Goal: Information Seeking & Learning: Learn about a topic

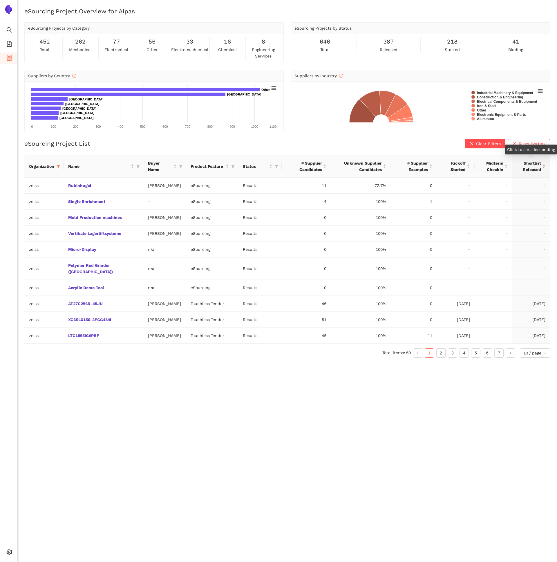
click at [545, 164] on div "Shortlist Released" at bounding box center [531, 166] width 28 height 13
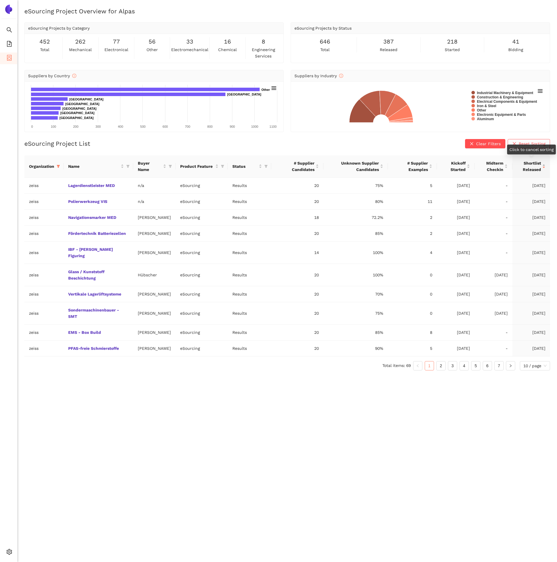
click at [545, 163] on div "Shortlist Released" at bounding box center [531, 166] width 28 height 13
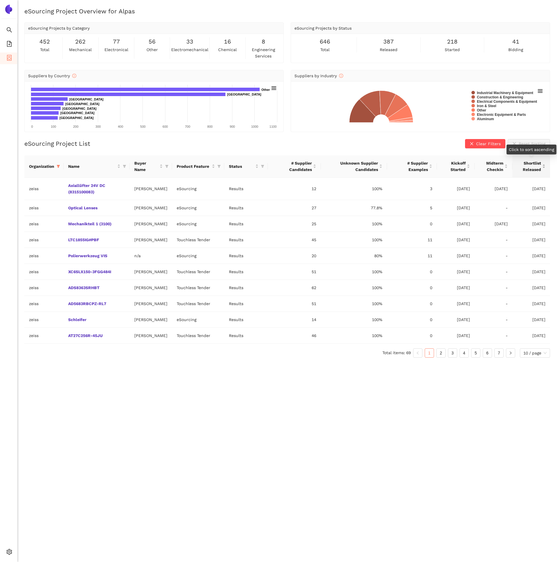
click at [545, 163] on div "Shortlist Released" at bounding box center [531, 166] width 28 height 13
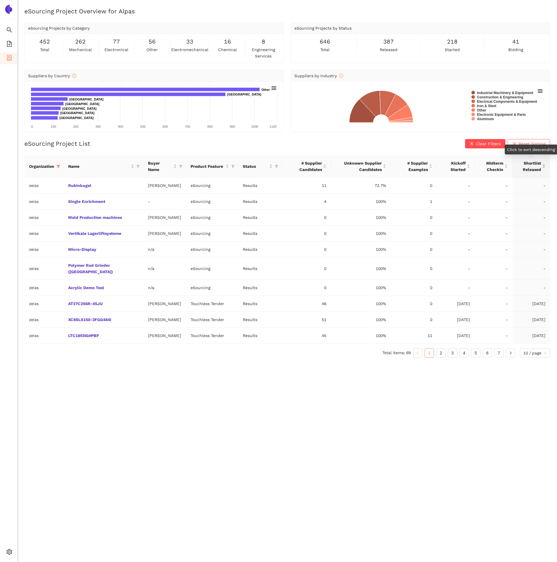
click at [544, 166] on div "Shortlist Released" at bounding box center [531, 166] width 28 height 13
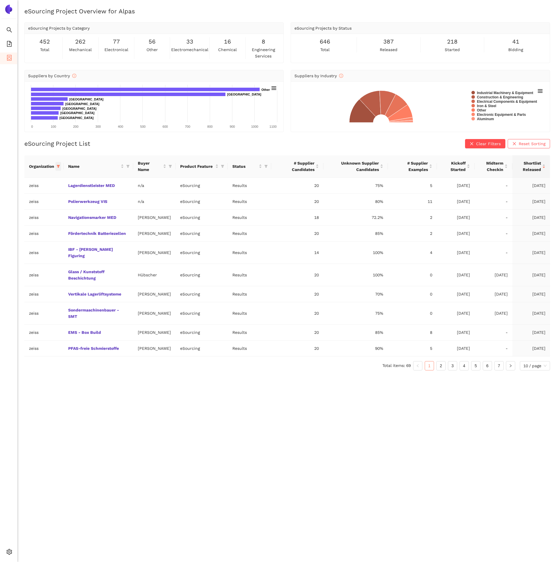
click at [57, 169] on span at bounding box center [58, 166] width 6 height 9
click at [13, 265] on span "Reset" at bounding box center [13, 268] width 11 height 6
checkbox input "false"
click at [20, 256] on span "avl-list" at bounding box center [20, 256] width 16 height 5
checkbox input "true"
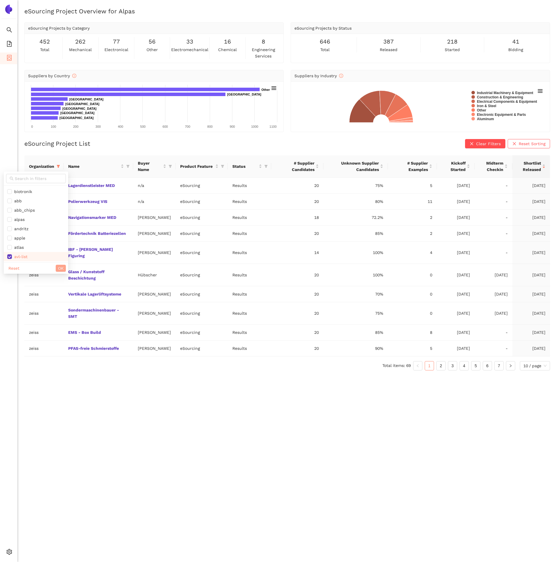
click at [58, 266] on span "OK" at bounding box center [61, 268] width 6 height 6
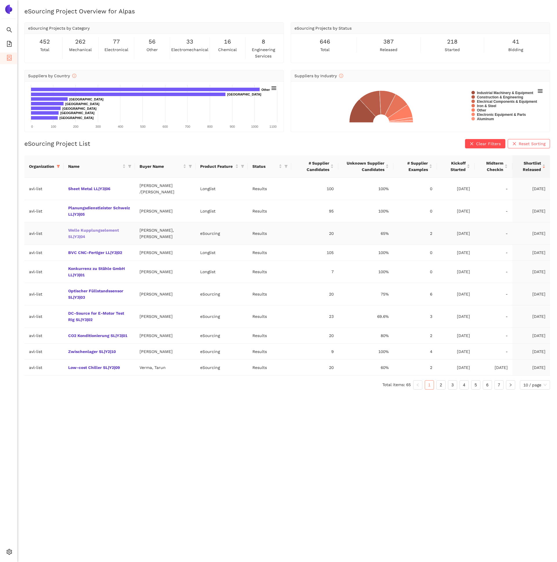
click at [0, 0] on link "Welle Kupplungselement SL|Y3|04" at bounding box center [0, 0] width 0 height 0
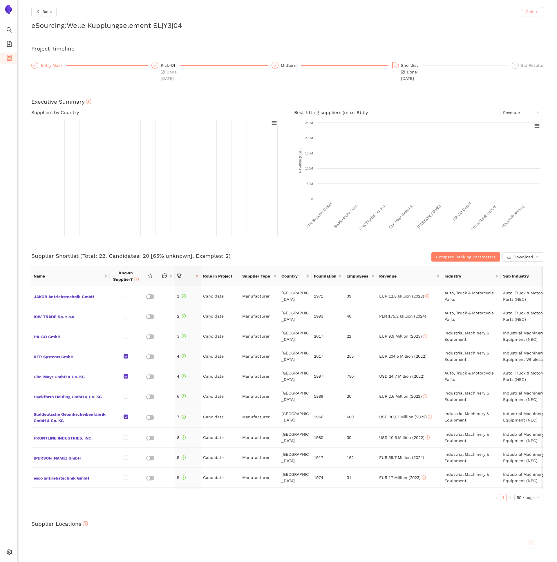
click at [54, 63] on div "Entry Mask" at bounding box center [54, 65] width 26 height 7
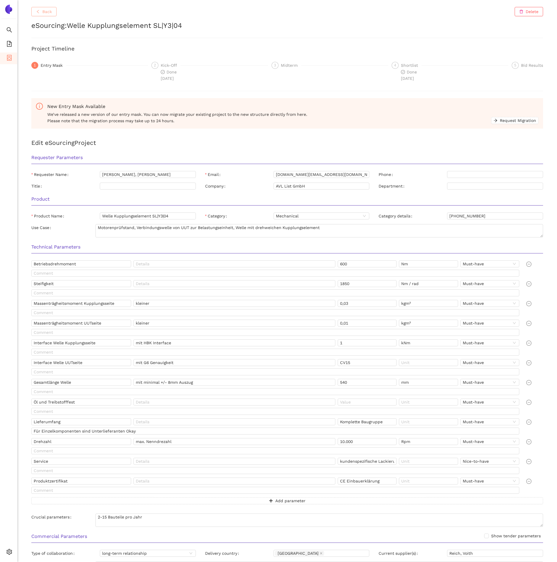
click at [32, 11] on button "Back" at bounding box center [43, 11] width 25 height 9
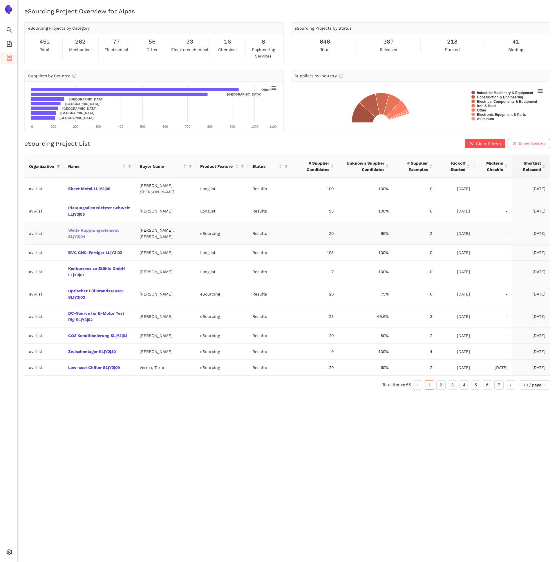
click at [0, 0] on link "Welle Kupplungselement SL|Y3|04" at bounding box center [0, 0] width 0 height 0
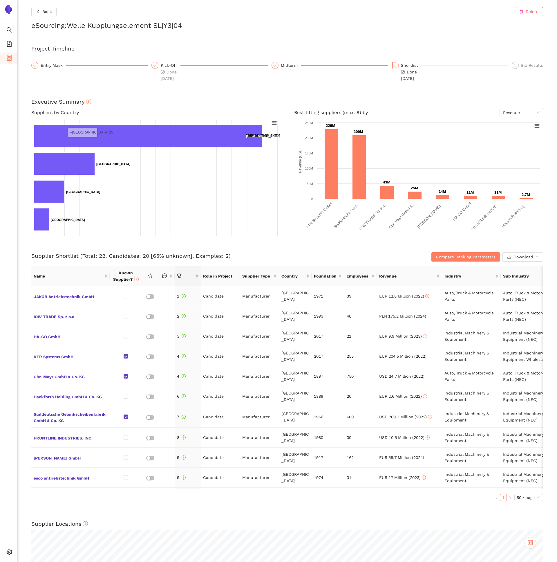
click at [49, 69] on div "Entry Mask" at bounding box center [89, 72] width 117 height 20
click at [162, 64] on div "Kick-Off" at bounding box center [171, 65] width 20 height 7
click at [157, 68] on div "Kick-Off Done 7.7.2025" at bounding box center [209, 72] width 117 height 20
click at [46, 68] on div "Entry Mask" at bounding box center [54, 65] width 26 height 7
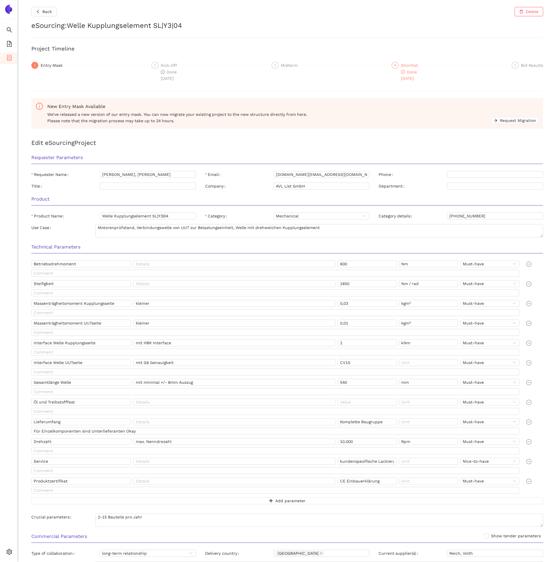
click at [429, 70] on div "4 Shortlist Done 21.7.2025" at bounding box center [450, 72] width 117 height 20
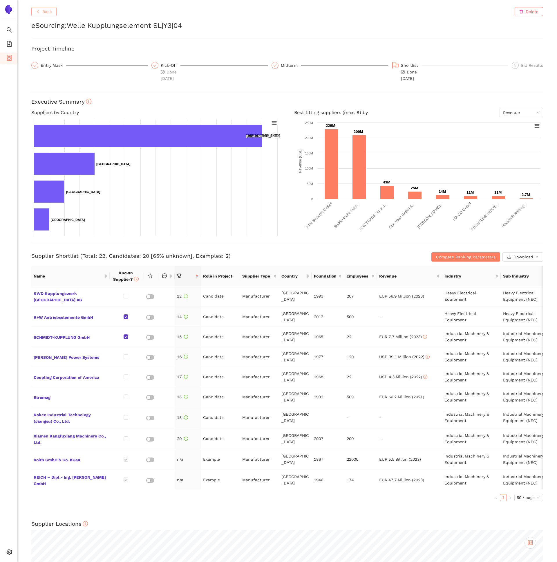
click at [38, 11] on icon "left" at bounding box center [38, 12] width 4 height 4
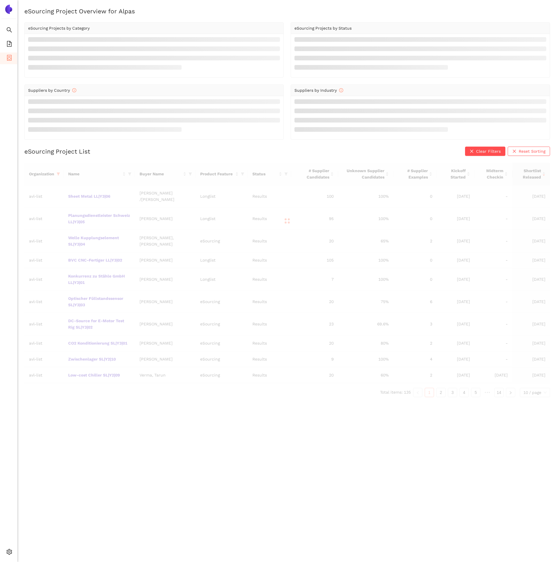
click at [58, 174] on div at bounding box center [287, 221] width 526 height 116
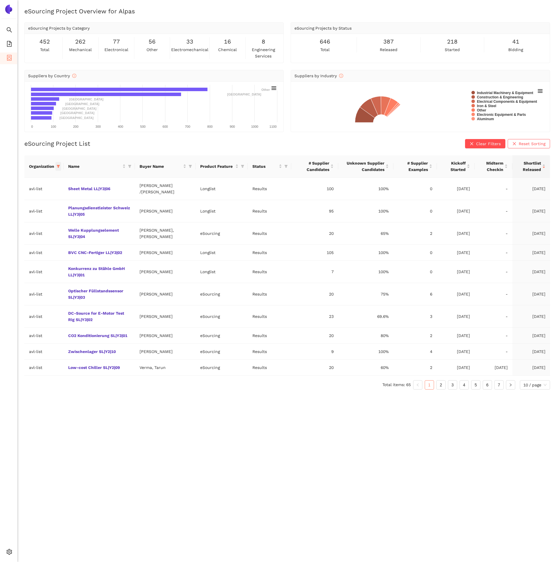
click at [56, 167] on span at bounding box center [58, 166] width 6 height 9
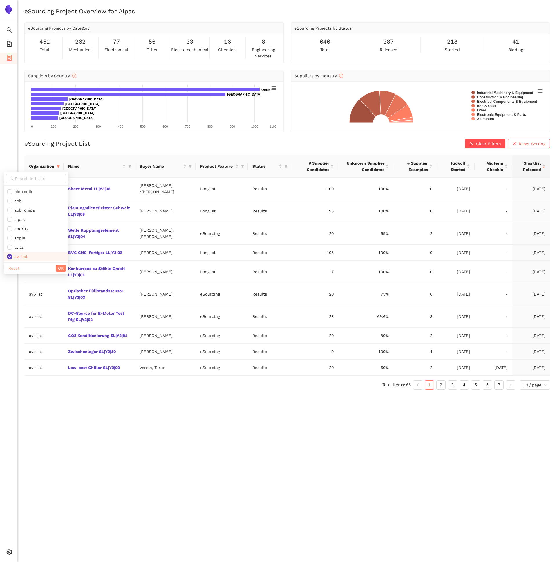
click at [17, 268] on span "Reset" at bounding box center [13, 268] width 11 height 6
checkbox input "false"
click at [21, 180] on input "text" at bounding box center [39, 178] width 48 height 6
type input "zei"
click at [20, 186] on ul "zeiss" at bounding box center [32, 192] width 57 height 12
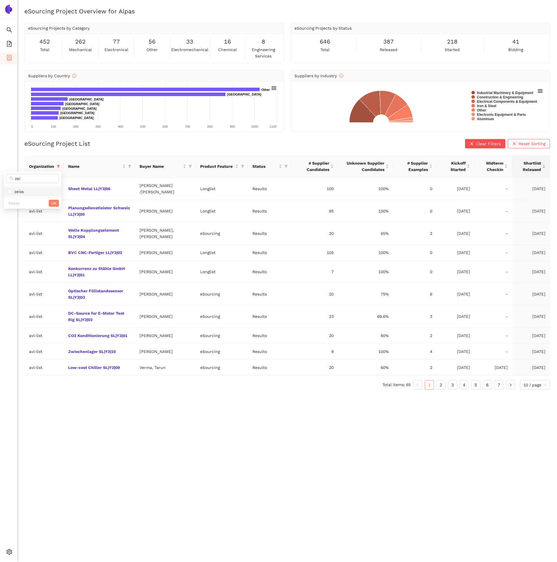
click at [21, 190] on span "zeiss" at bounding box center [18, 191] width 12 height 5
checkbox input "true"
click at [52, 204] on span "OK" at bounding box center [54, 203] width 6 height 6
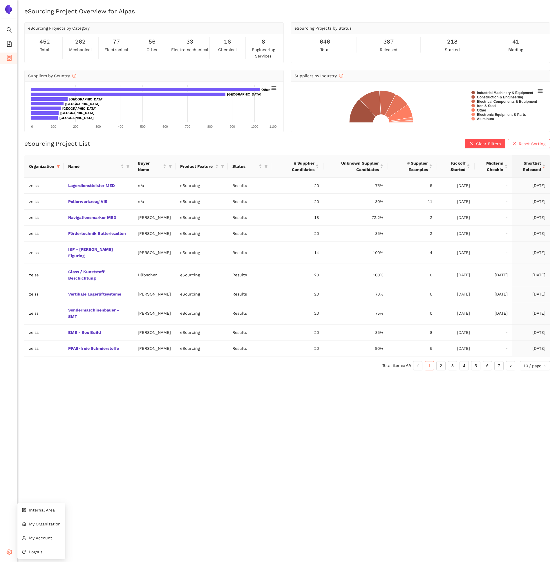
click at [11, 549] on icon "setting" at bounding box center [9, 552] width 6 height 6
click at [17, 550] on div "Internal Area My Organization My Account Logout" at bounding box center [41, 531] width 48 height 56
click at [38, 511] on span "Internal Area" at bounding box center [42, 509] width 26 height 5
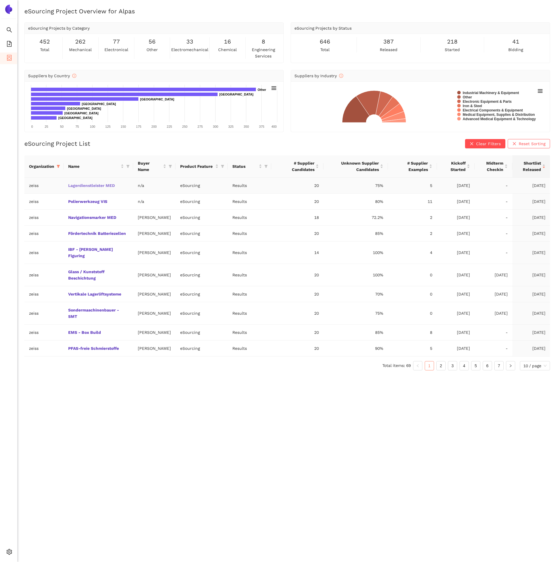
click at [0, 0] on link "Lagerdienstleister MED" at bounding box center [0, 0] width 0 height 0
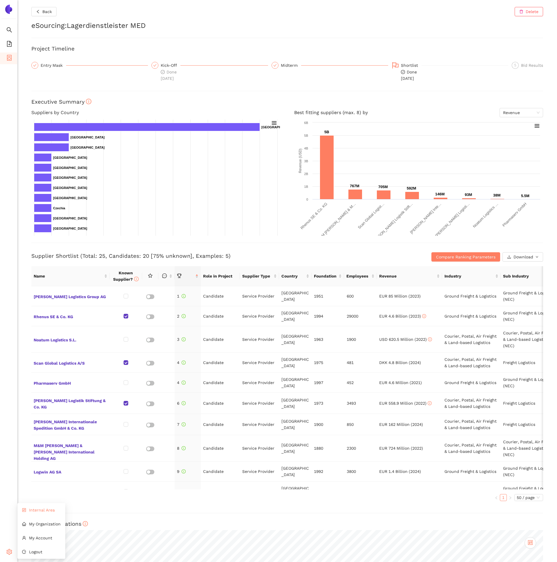
click at [43, 508] on span "Internal Area" at bounding box center [42, 509] width 26 height 5
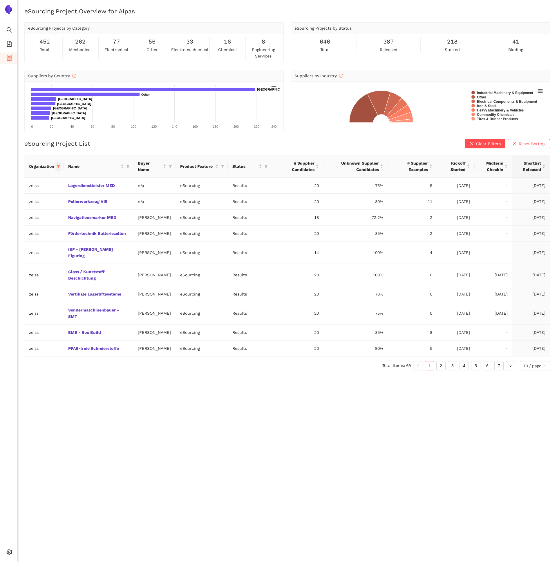
click at [57, 165] on icon "filter" at bounding box center [58, 166] width 3 height 3
click at [16, 268] on span "Reset" at bounding box center [13, 268] width 11 height 6
checkbox input "false"
click at [25, 175] on input "text" at bounding box center [40, 178] width 51 height 6
type input "sb"
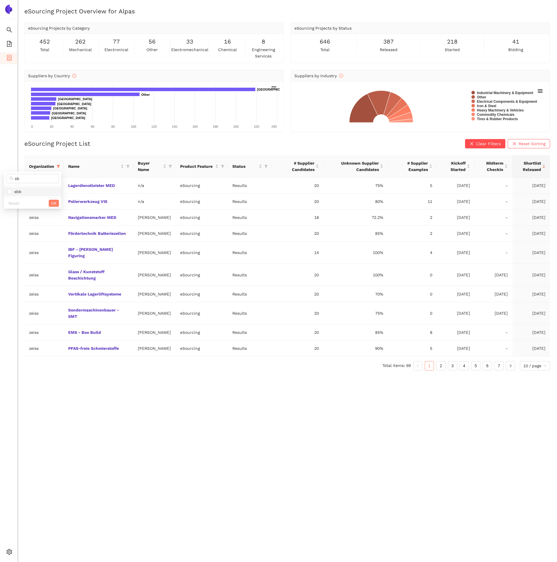
click at [23, 194] on span "sbb" at bounding box center [32, 191] width 50 height 6
checkbox input "true"
click at [55, 203] on span "OK" at bounding box center [54, 203] width 6 height 6
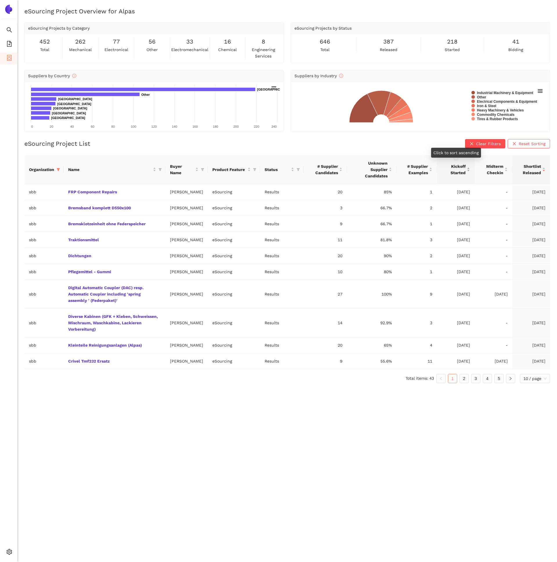
click at [468, 168] on div "Kickoff Started" at bounding box center [456, 169] width 28 height 13
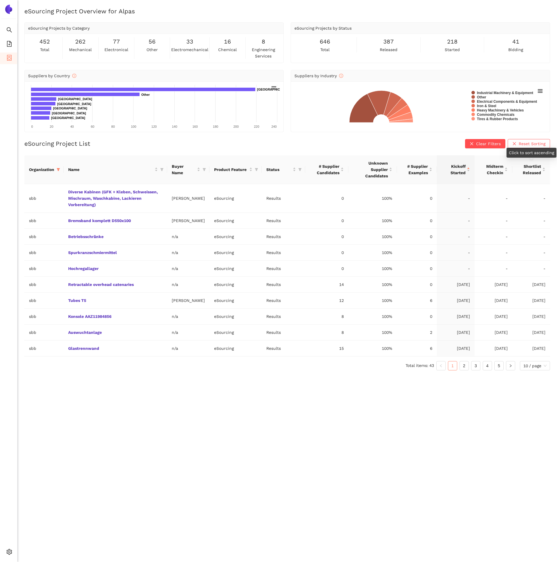
click at [550, 169] on div "eSourcing Project Overview for Alpas eSourcing Projects by Category 452 total 2…" at bounding box center [287, 288] width 540 height 562
click at [545, 168] on div "Shortlist Released" at bounding box center [531, 169] width 28 height 13
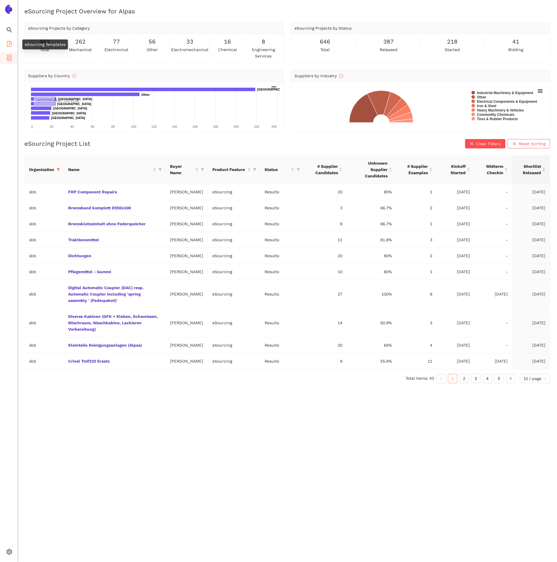
click at [8, 41] on icon "file-add" at bounding box center [9, 44] width 6 height 6
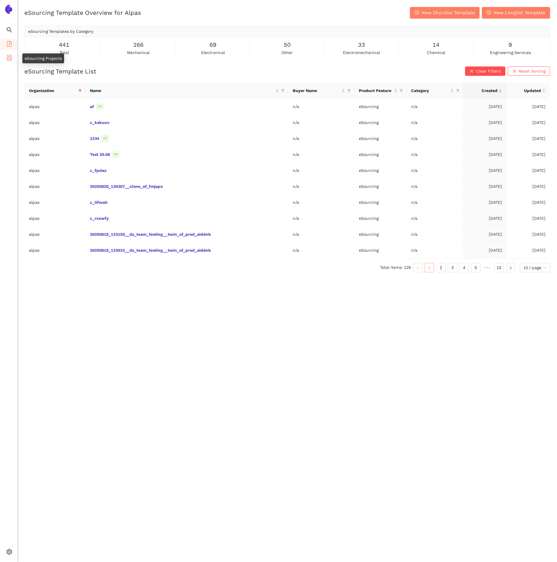
click at [11, 57] on icon "container" at bounding box center [9, 58] width 5 height 6
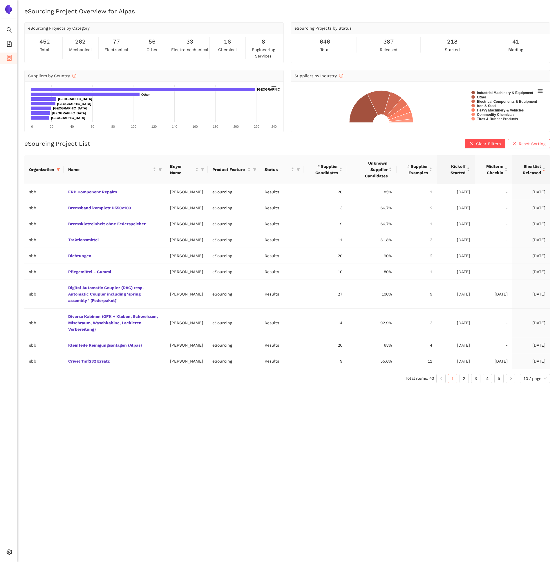
click at [470, 171] on div "Kickoff Started" at bounding box center [456, 169] width 28 height 13
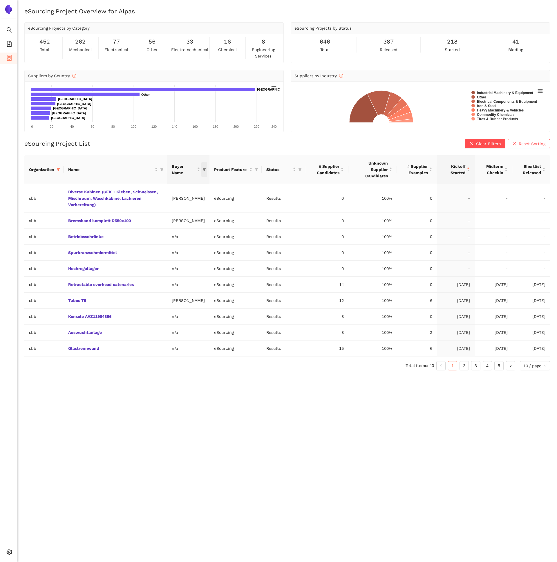
click at [203, 168] on icon "filter" at bounding box center [204, 169] width 3 height 3
click at [148, 187] on input "text" at bounding box center [164, 185] width 92 height 6
type input "lü"
click at [168, 201] on span "[PERSON_NAME]" at bounding box center [176, 198] width 50 height 6
checkbox input "true"
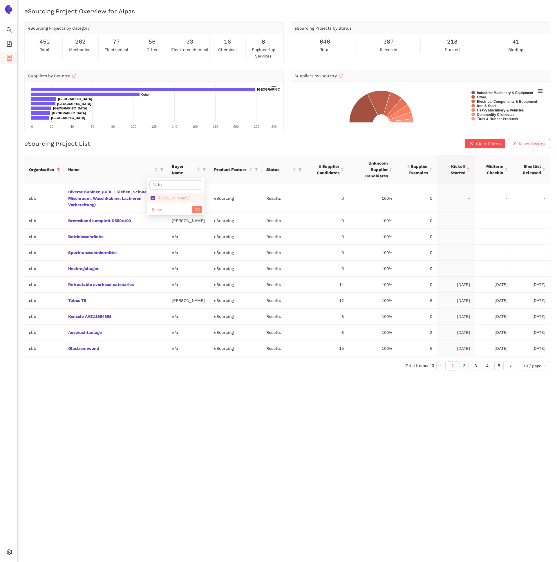
click at [192, 205] on div "Reset OK" at bounding box center [175, 209] width 57 height 11
click at [198, 210] on span "OK" at bounding box center [197, 209] width 6 height 6
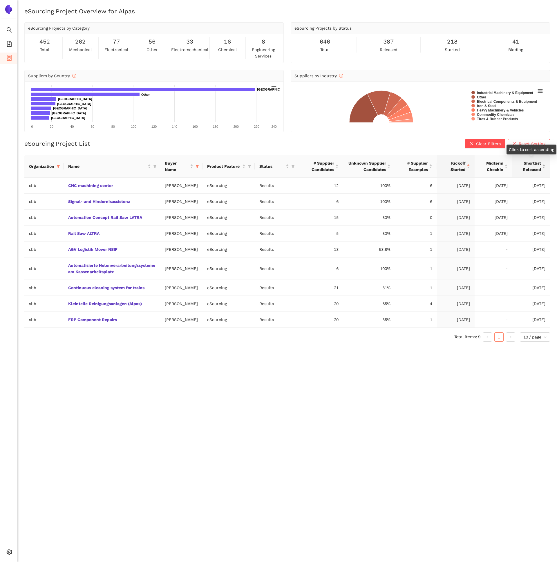
click at [541, 165] on span "Shortlist Released" at bounding box center [529, 166] width 24 height 13
click at [541, 165] on div "Shortlist Released" at bounding box center [531, 166] width 28 height 13
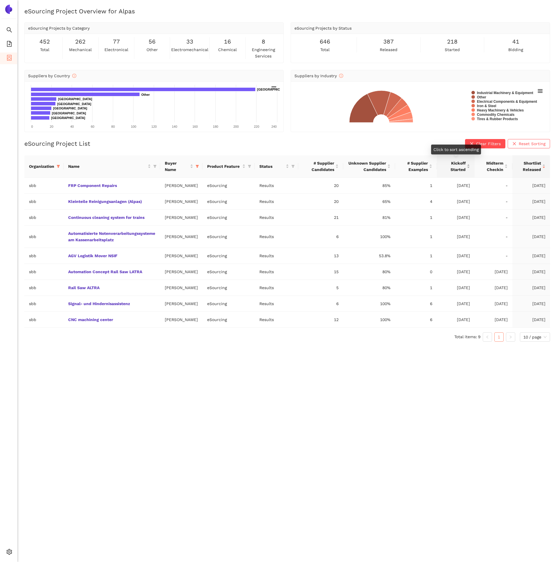
click at [470, 165] on div "Kickoff Started" at bounding box center [456, 166] width 28 height 13
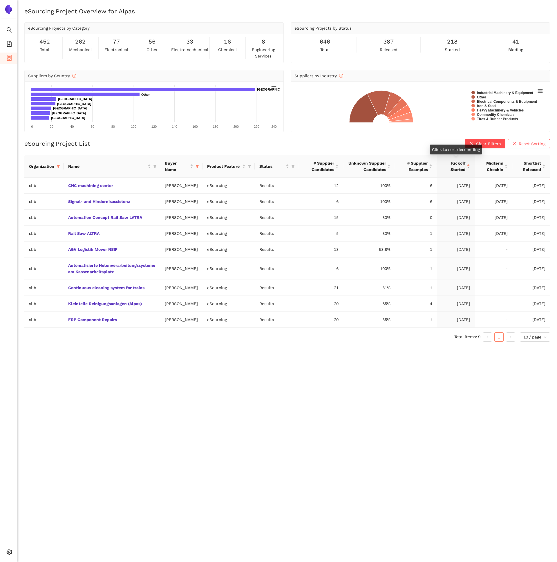
click at [470, 165] on div "Kickoff Started" at bounding box center [456, 166] width 28 height 13
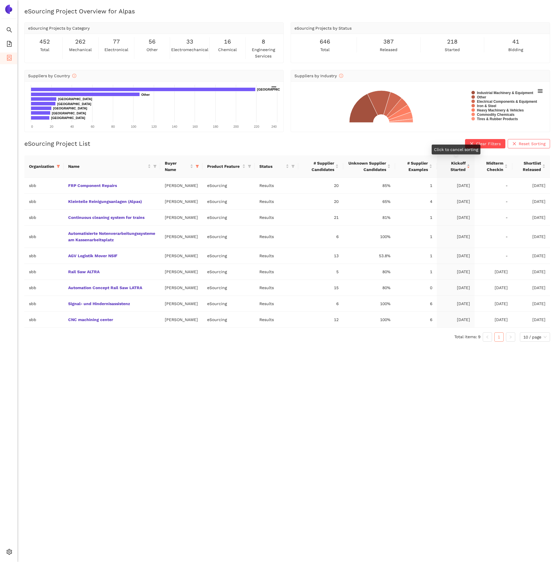
click at [470, 165] on div "Kickoff Started" at bounding box center [456, 166] width 28 height 13
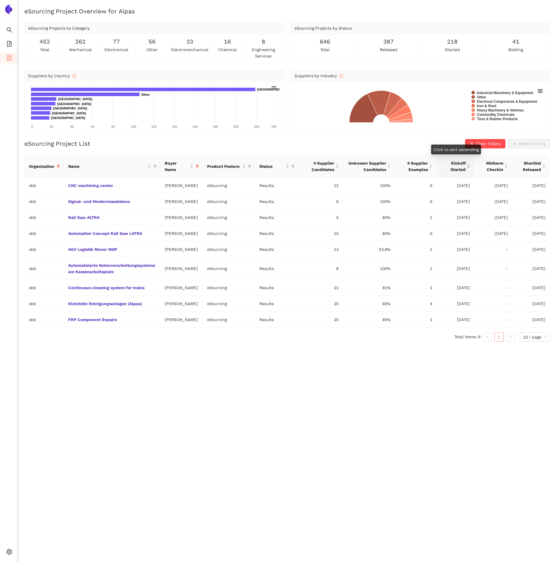
click at [470, 165] on div "Kickoff Started" at bounding box center [456, 166] width 28 height 13
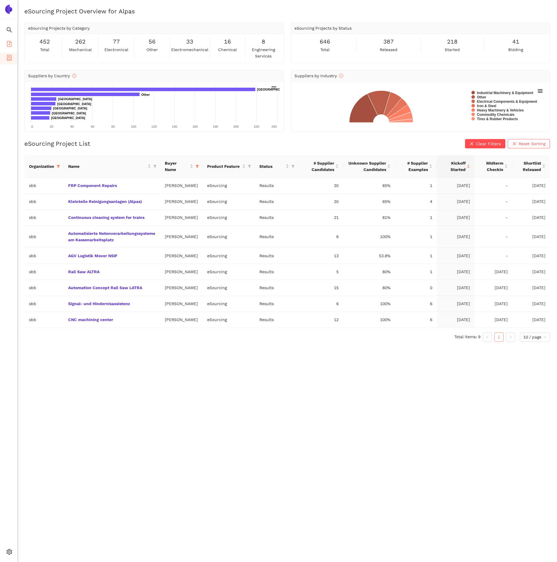
click at [9, 45] on icon "file-add" at bounding box center [9, 44] width 6 height 6
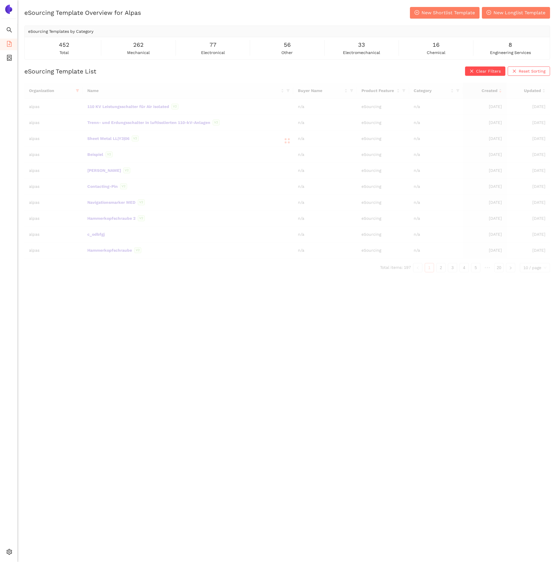
click at [79, 91] on div at bounding box center [287, 141] width 526 height 116
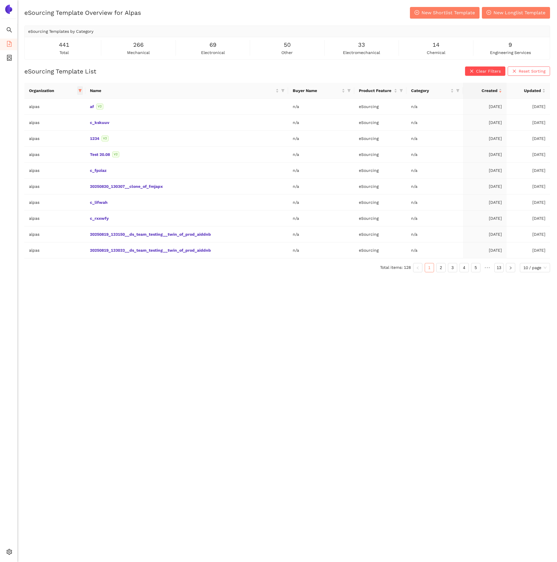
click at [79, 90] on icon "filter" at bounding box center [79, 90] width 3 height 3
click at [38, 190] on span "Reset" at bounding box center [35, 192] width 11 height 6
checkbox input "false"
click at [51, 105] on input "text" at bounding box center [61, 103] width 48 height 6
type input "sb"
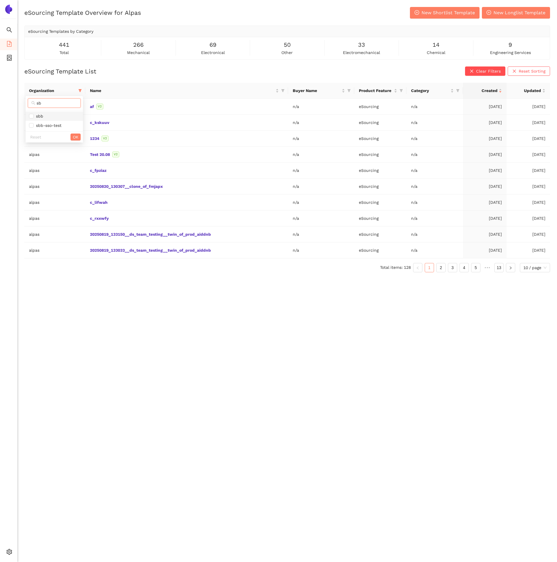
click at [59, 116] on span "sbb" at bounding box center [54, 116] width 50 height 6
checkbox input "true"
click at [78, 137] on span "OK" at bounding box center [76, 137] width 6 height 6
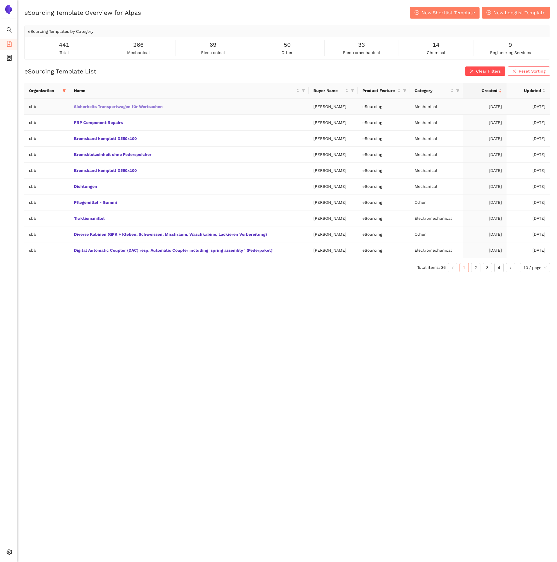
click at [0, 0] on link "Sicherheits Transportwagen für Wertsachen" at bounding box center [0, 0] width 0 height 0
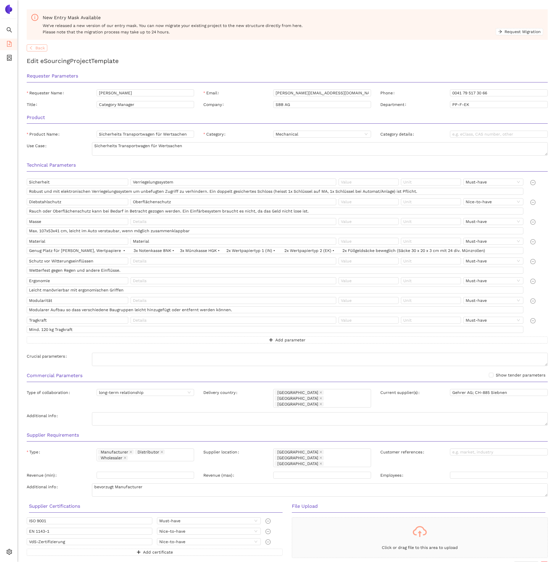
click at [40, 46] on span "Back" at bounding box center [40, 48] width 10 height 6
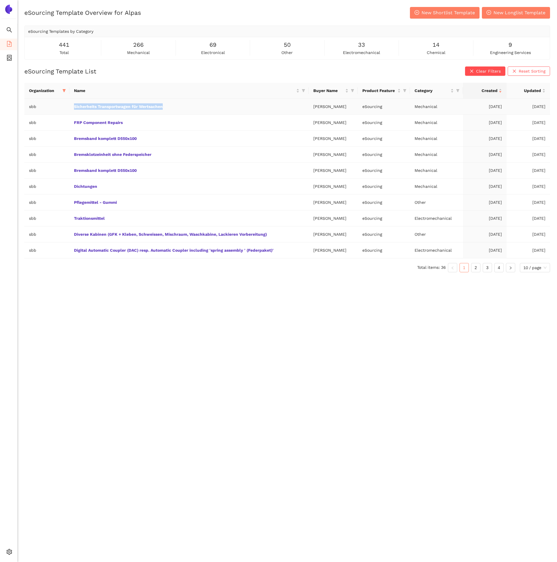
drag, startPoint x: 180, startPoint y: 108, endPoint x: 67, endPoint y: 107, distance: 113.2
click at [67, 107] on tr "sbb Sicherheits Transportwagen für Wertsachen [PERSON_NAME] eSourcing Mechanica…" at bounding box center [287, 107] width 526 height 16
copy tr "Sicherheits Transportwagen für Wertsachen"
